Goal: Transaction & Acquisition: Download file/media

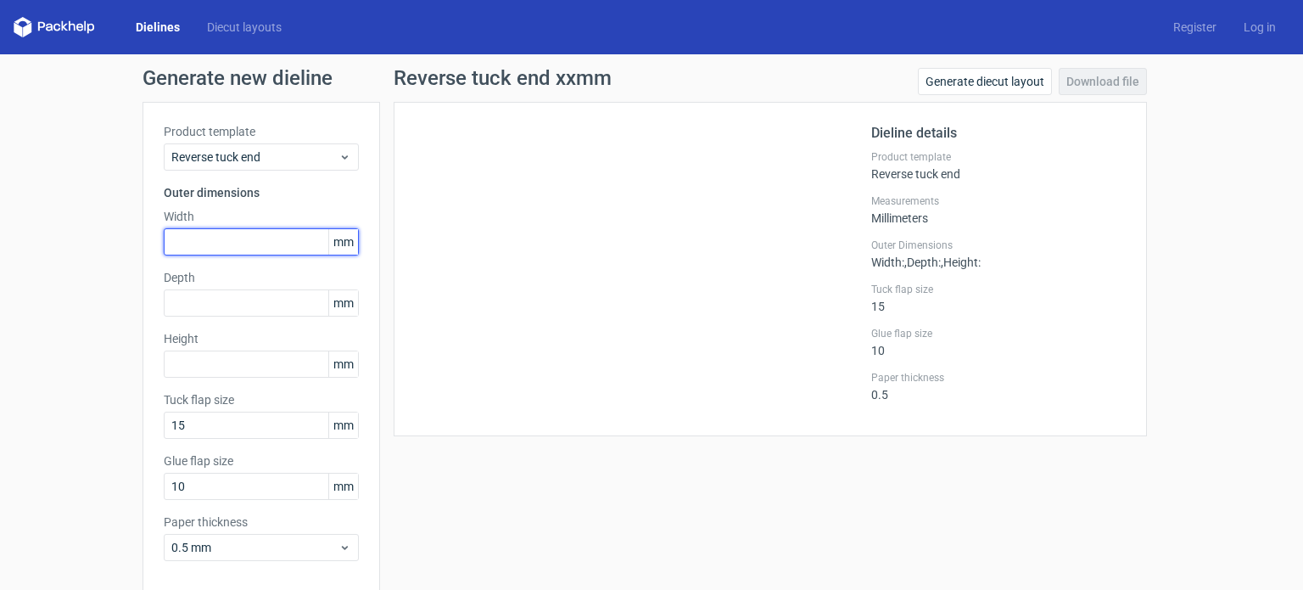
click at [212, 240] on input "text" at bounding box center [261, 241] width 195 height 27
type input "150"
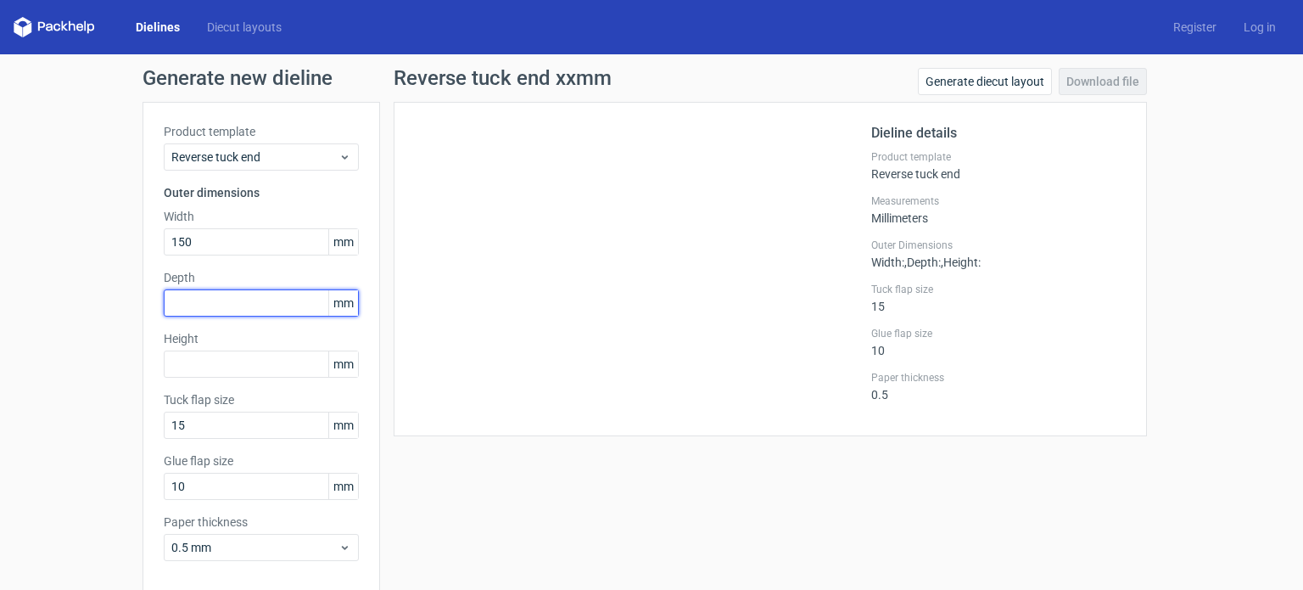
click at [182, 313] on input "text" at bounding box center [261, 302] width 195 height 27
type input "68"
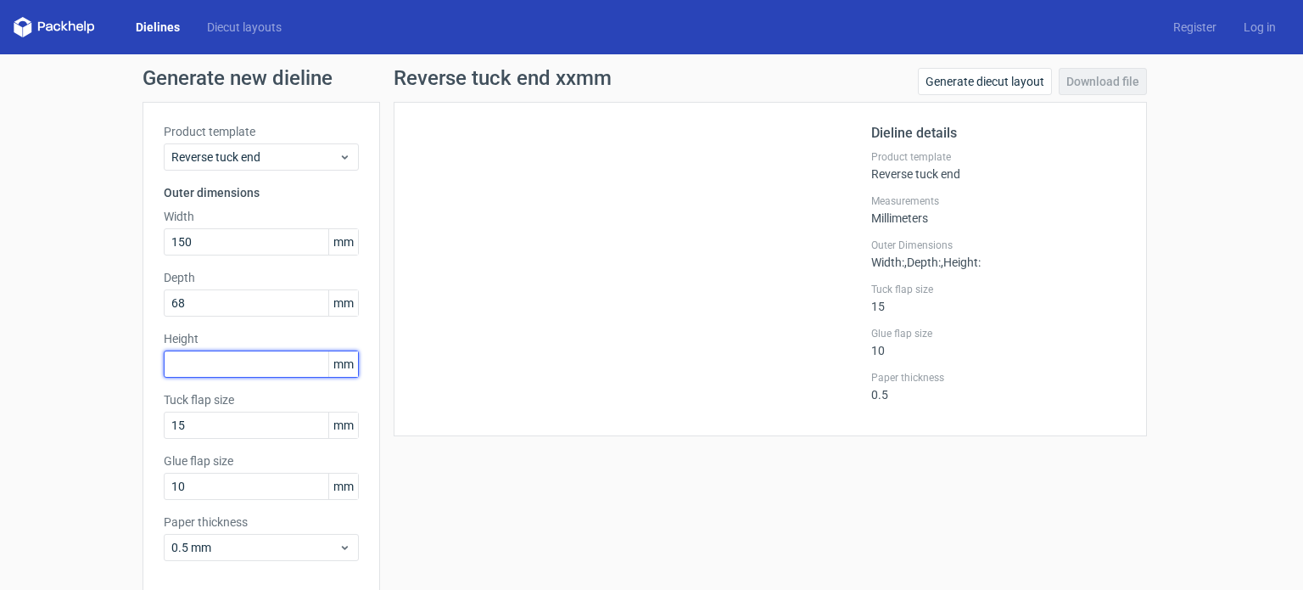
click at [203, 361] on input "text" at bounding box center [261, 363] width 195 height 27
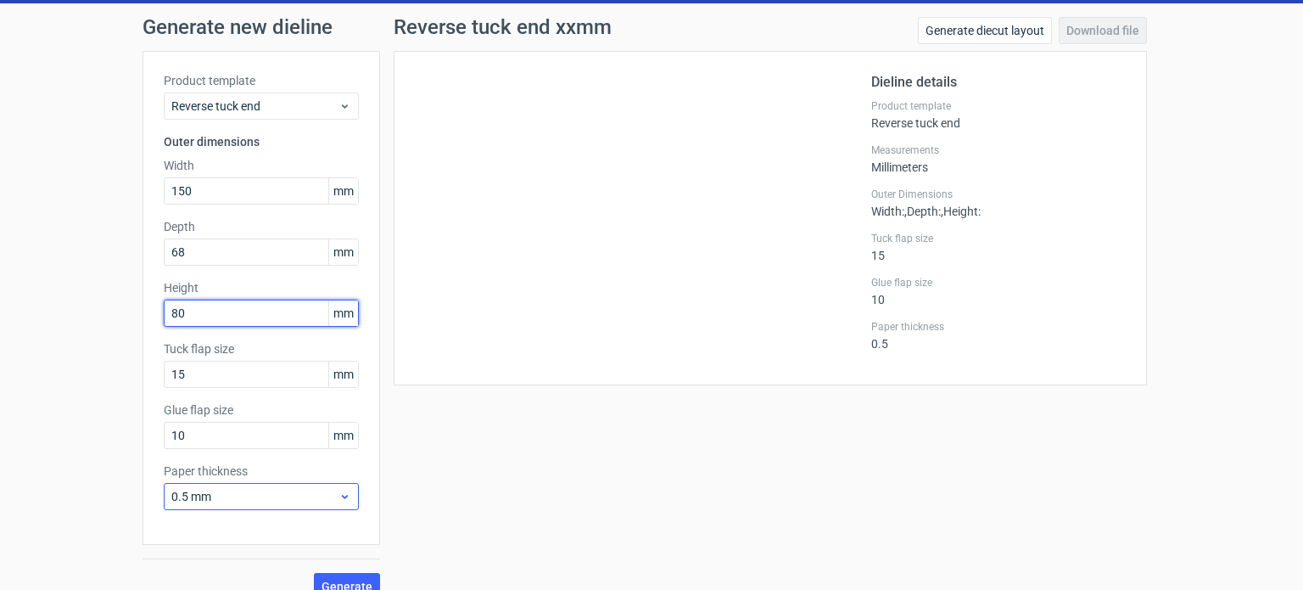
scroll to position [74, 0]
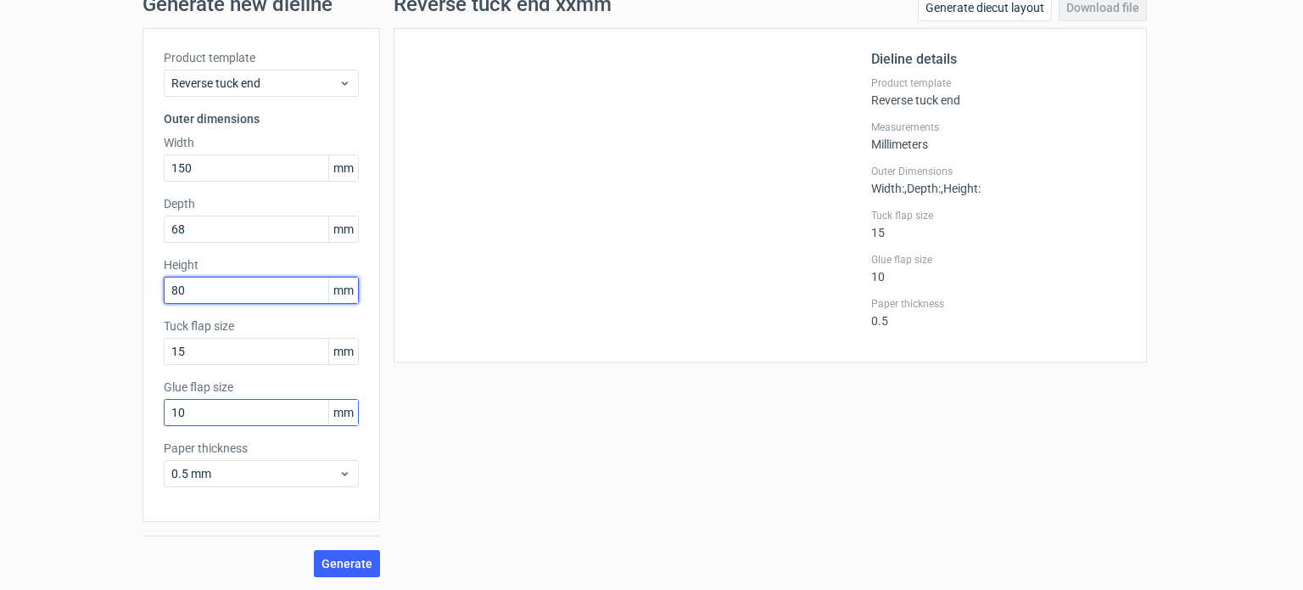
type input "80"
click at [193, 422] on input "10" at bounding box center [261, 412] width 195 height 27
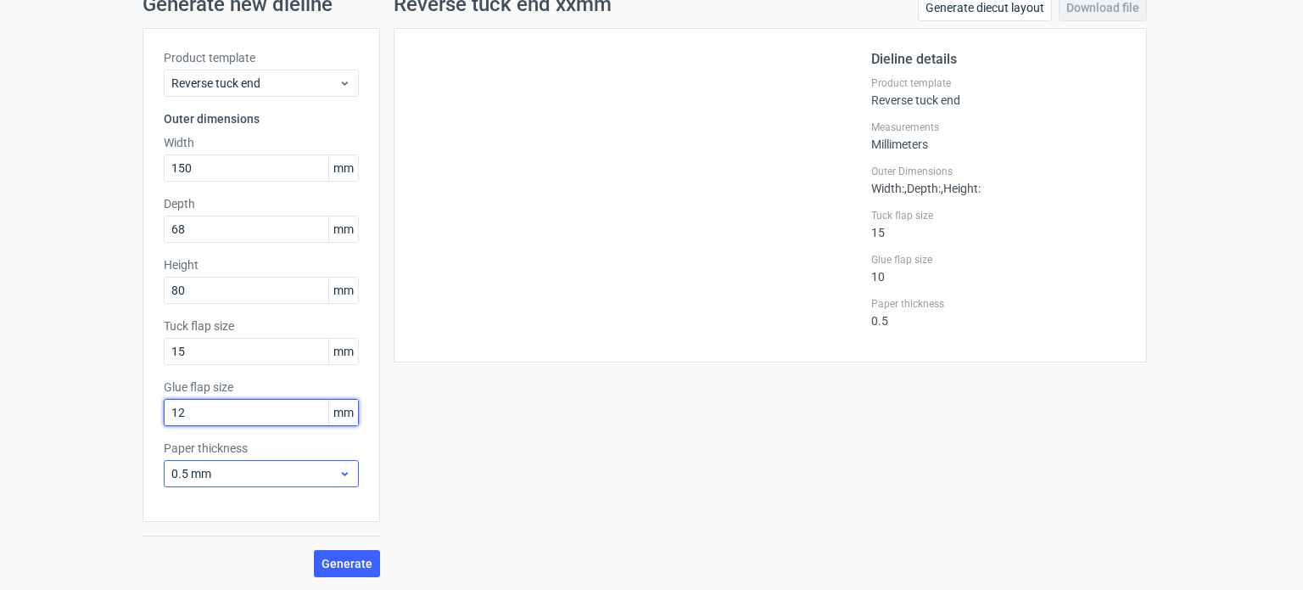
type input "12"
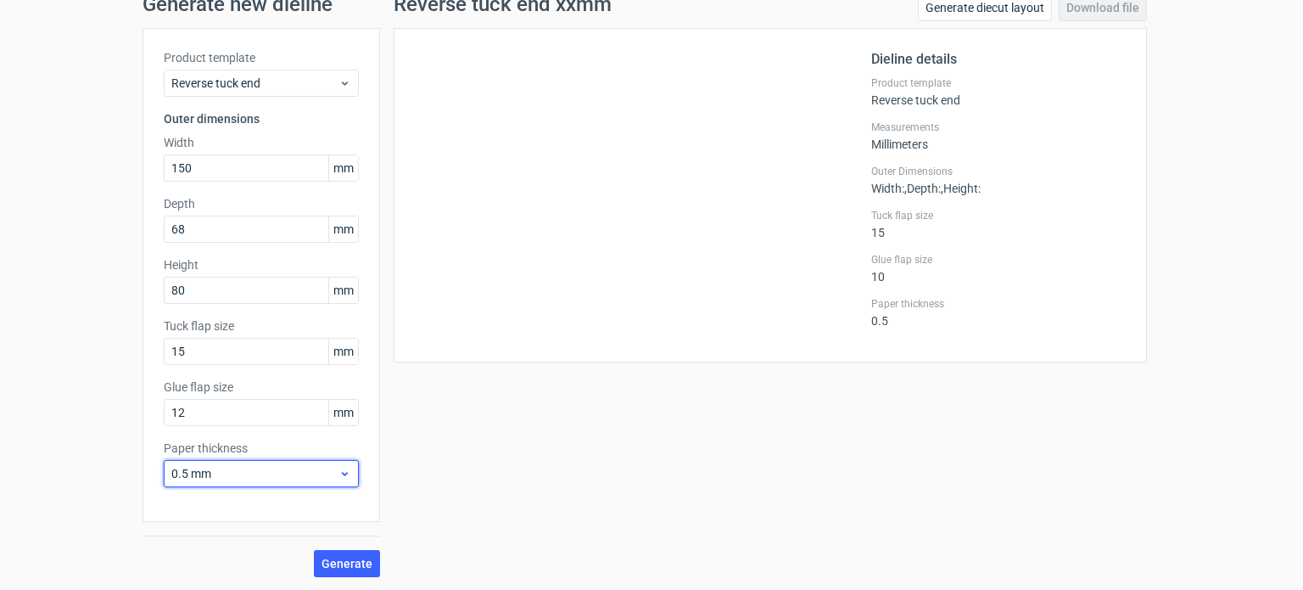
click at [205, 473] on span "0.5 mm" at bounding box center [254, 473] width 167 height 17
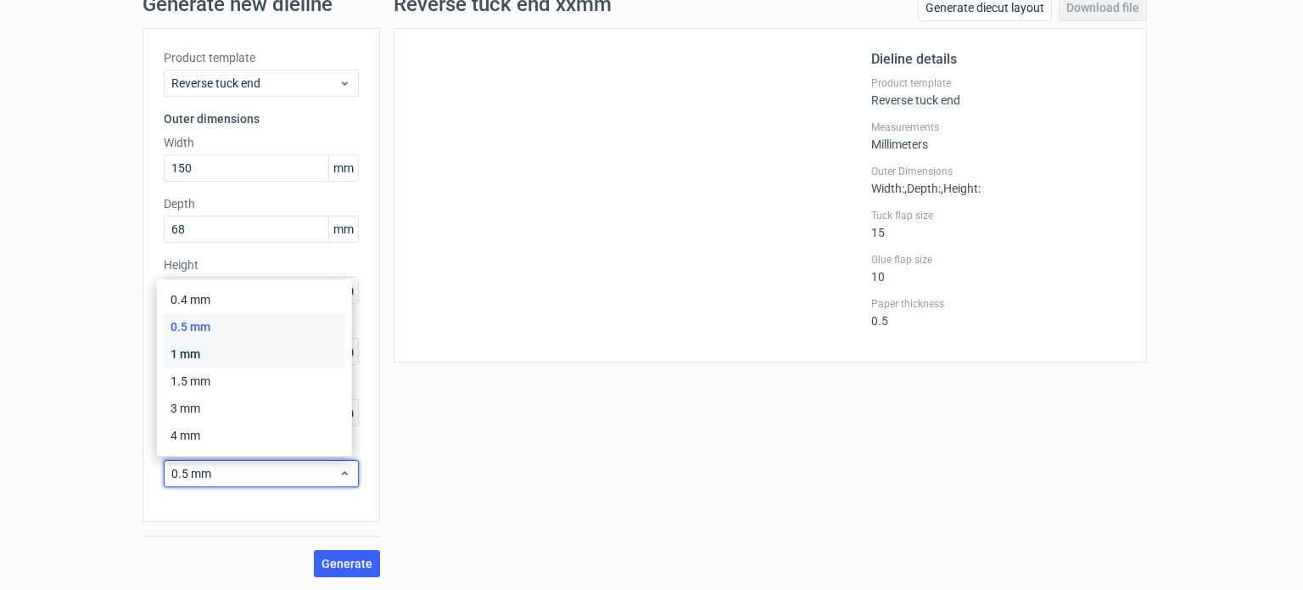
click at [204, 359] on div "1 mm" at bounding box center [255, 353] width 182 height 27
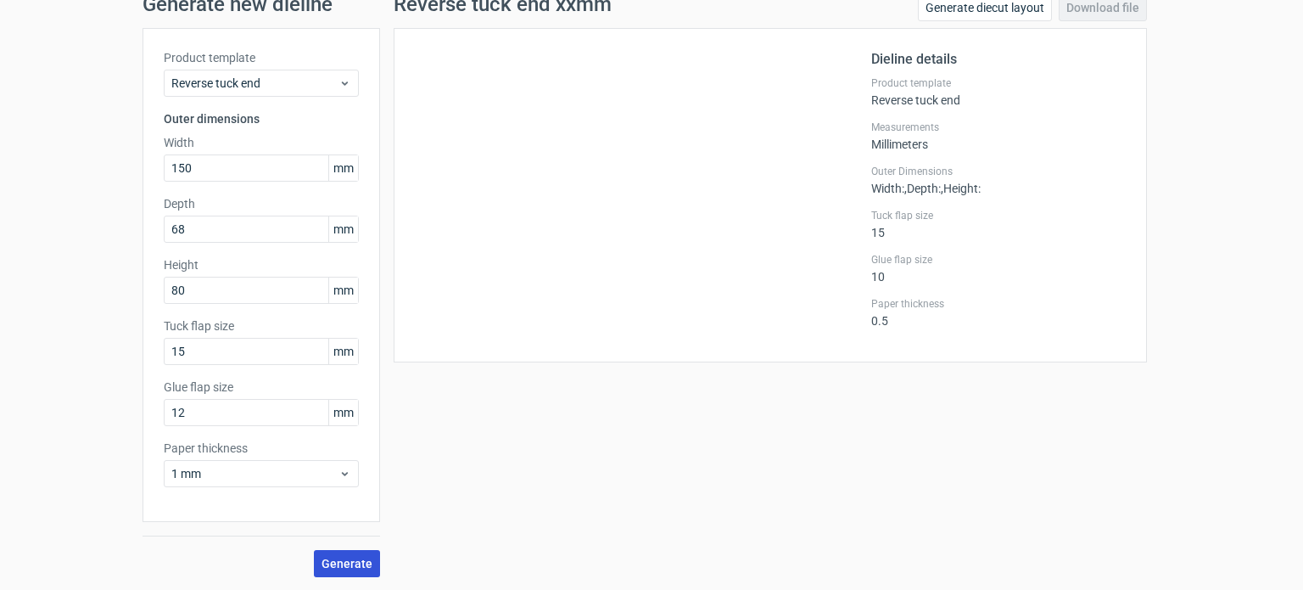
click at [340, 559] on span "Generate" at bounding box center [347, 563] width 51 height 12
click at [1096, 0] on link "Download file" at bounding box center [1103, 7] width 88 height 27
drag, startPoint x: 1106, startPoint y: 335, endPoint x: 1079, endPoint y: 263, distance: 76.8
click at [1122, 331] on div "Dieline details Product template Reverse tuck end Measurements Millimeters Oute…" at bounding box center [770, 195] width 753 height 334
